Goal: Share content

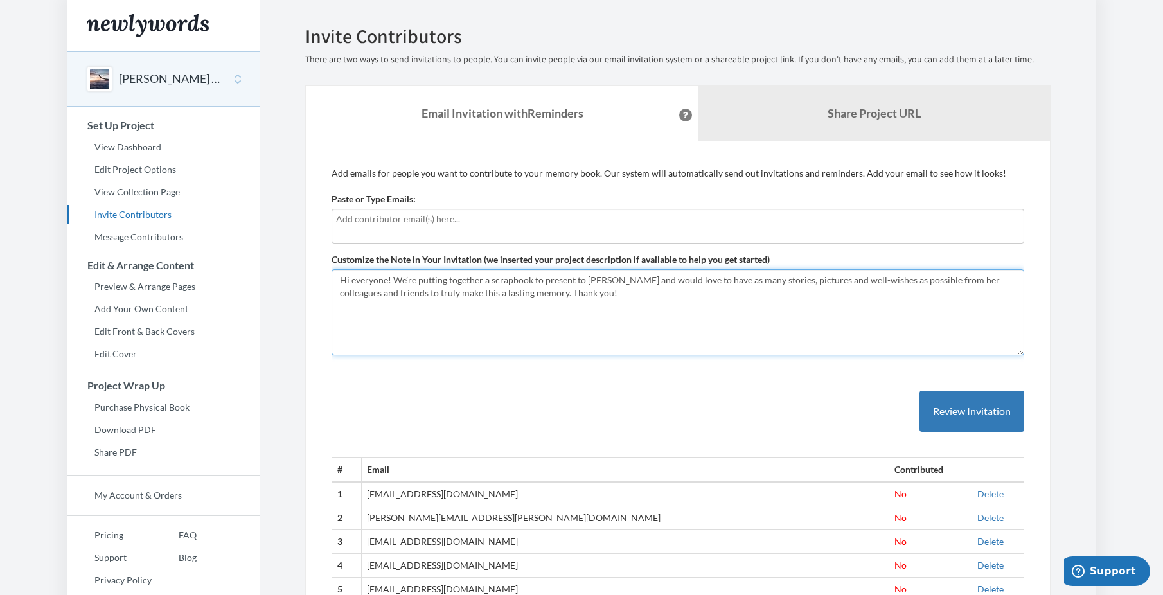
click at [599, 278] on textarea "Hi everyone! We’re putting together a scrapbook to present to [PERSON_NAME] and…" at bounding box center [677, 312] width 693 height 86
type textarea "Hi everyone! We’re putting together a scrapbook to present to Jill Soares and w…"
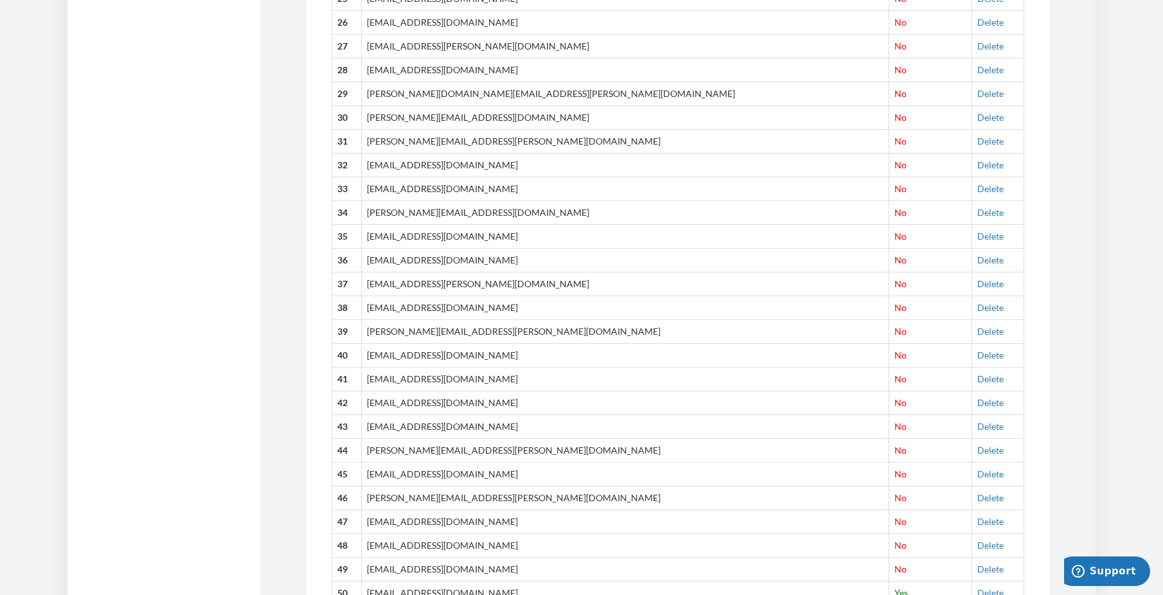
scroll to position [762, 0]
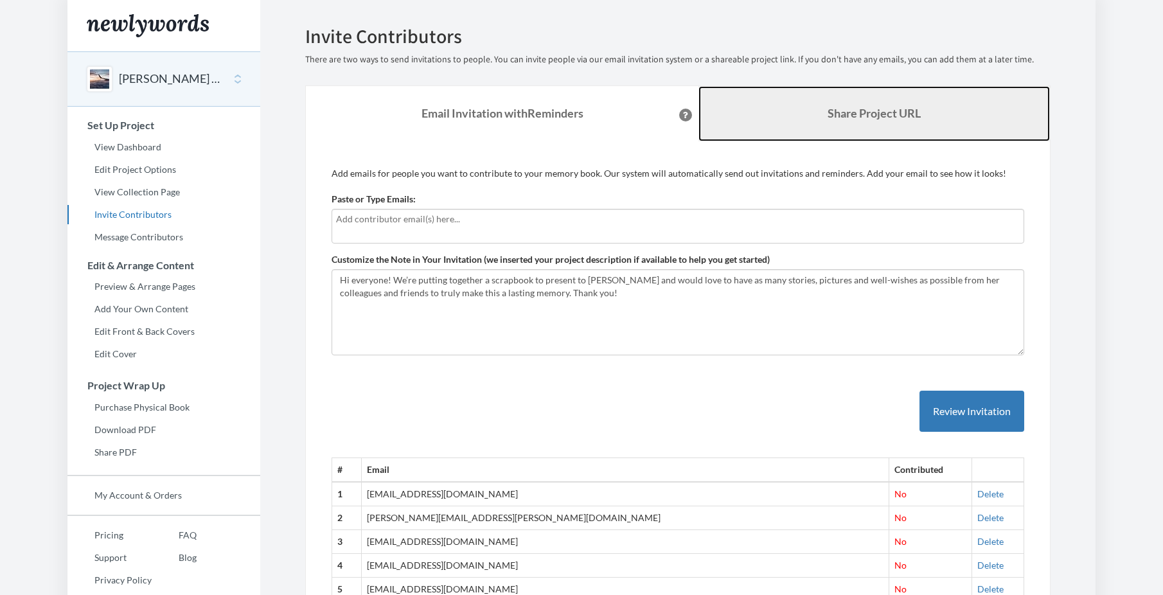
click at [856, 116] on b "Share Project URL" at bounding box center [873, 113] width 93 height 14
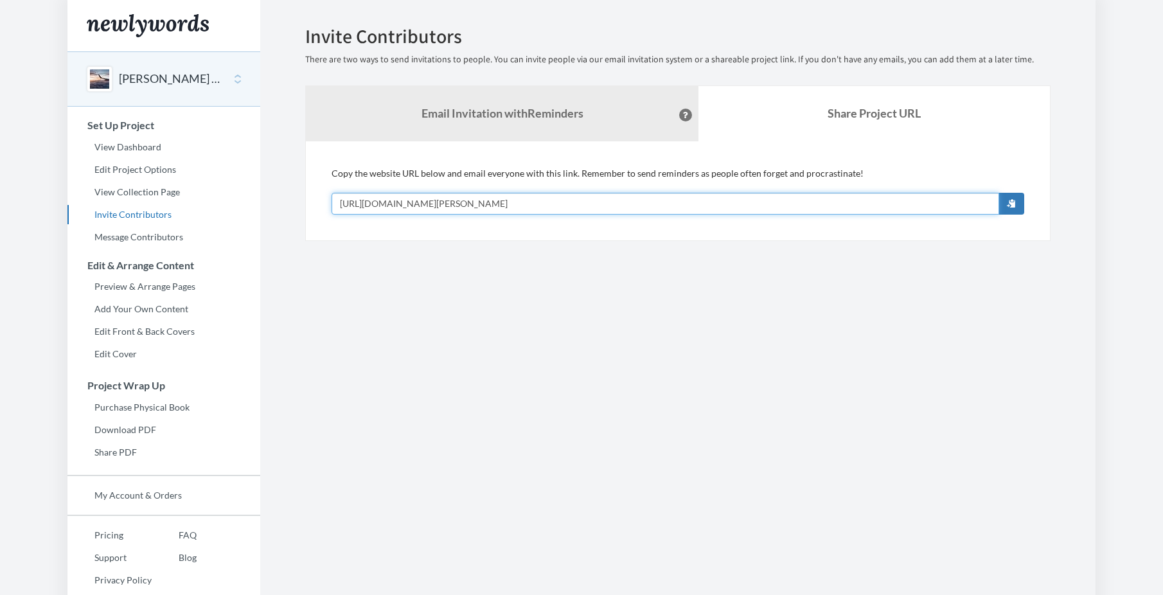
drag, startPoint x: 606, startPoint y: 199, endPoint x: 338, endPoint y: 202, distance: 268.5
click at [338, 202] on input "[URL][DOMAIN_NAME][PERSON_NAME]" at bounding box center [664, 204] width 667 height 22
